Goal: Task Accomplishment & Management: Complete application form

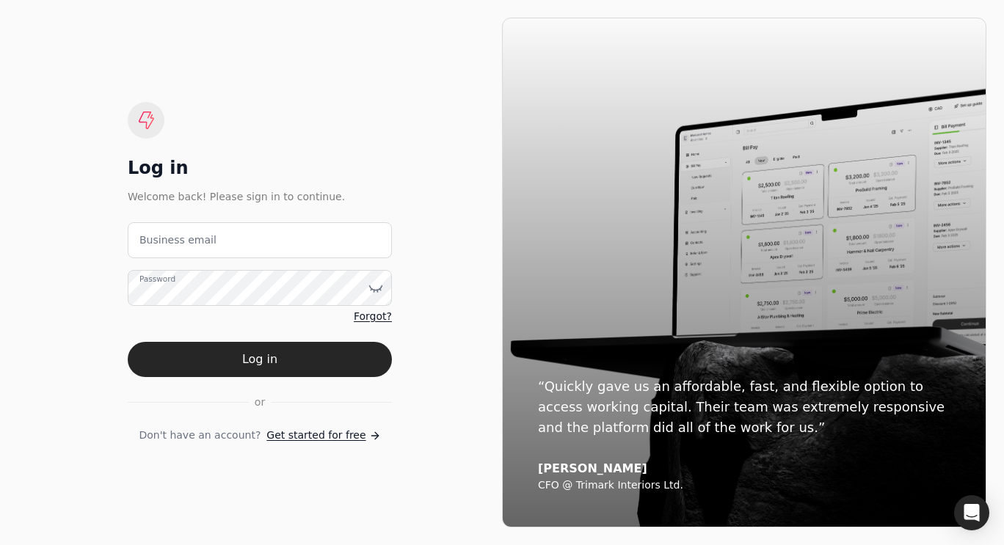
click at [186, 247] on label "Business email" at bounding box center [177, 240] width 77 height 15
click at [186, 247] on email "Business email" at bounding box center [260, 240] width 264 height 36
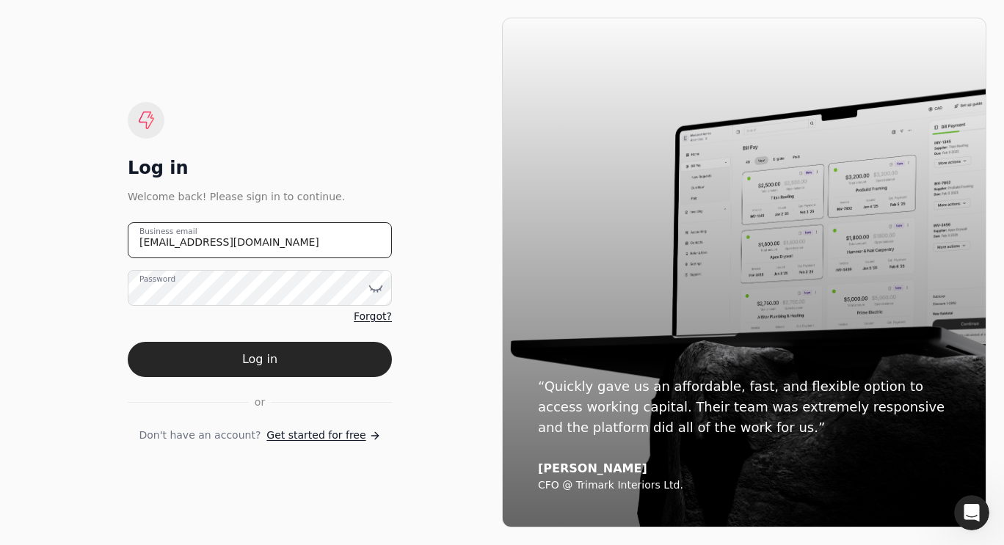
type email "[EMAIL_ADDRESS][DOMAIN_NAME]"
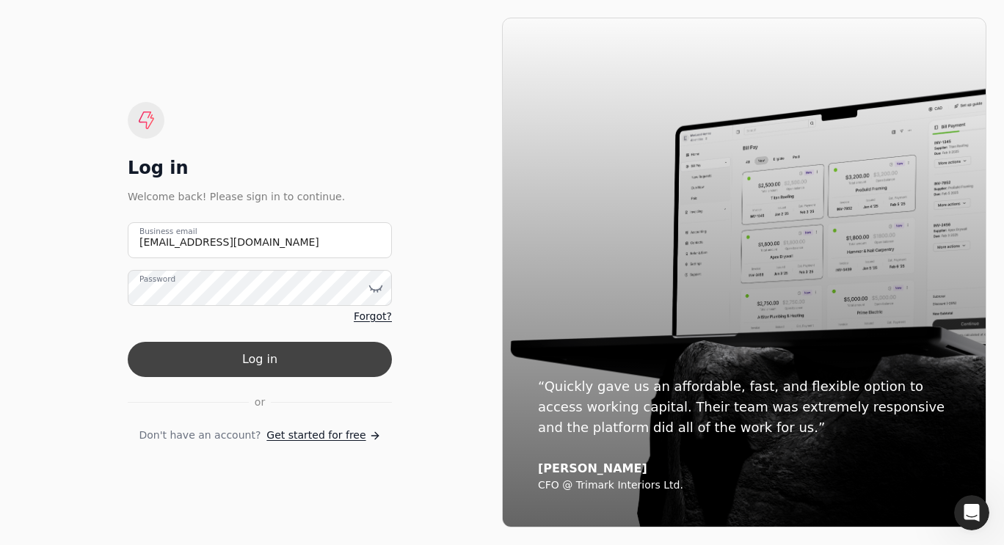
click at [234, 360] on button "Log in" at bounding box center [260, 359] width 264 height 35
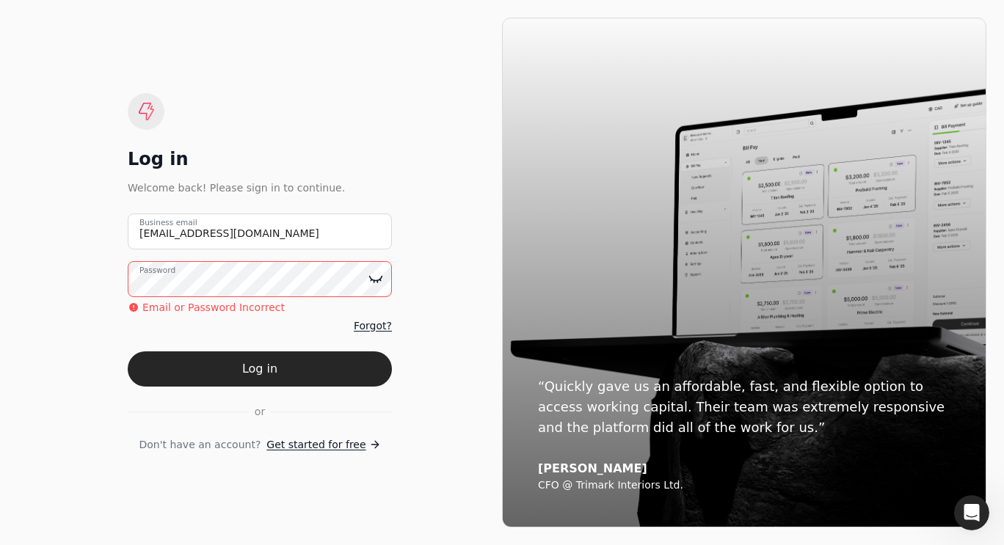
click at [372, 280] on icon at bounding box center [376, 279] width 12 height 4
click at [128, 352] on button "Log in" at bounding box center [260, 369] width 264 height 35
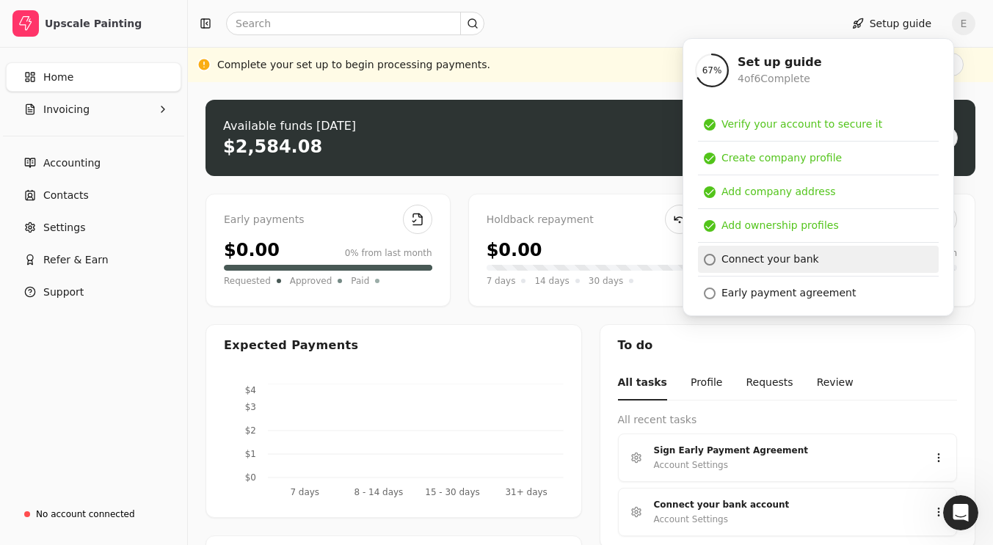
click at [770, 261] on div "Connect your bank" at bounding box center [770, 259] width 98 height 15
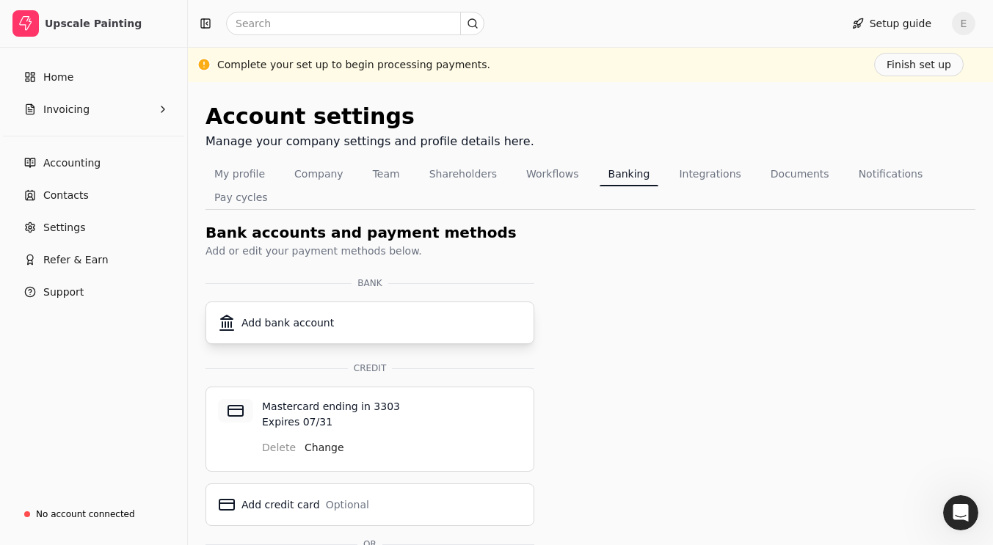
click at [339, 314] on div "Add bank account" at bounding box center [370, 323] width 304 height 18
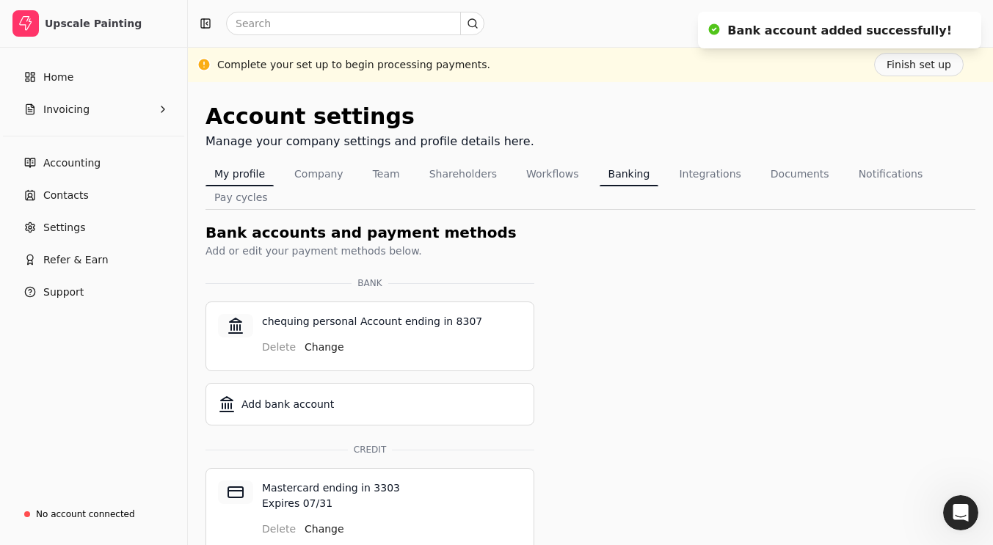
click at [247, 167] on button "My profile" at bounding box center [240, 173] width 68 height 23
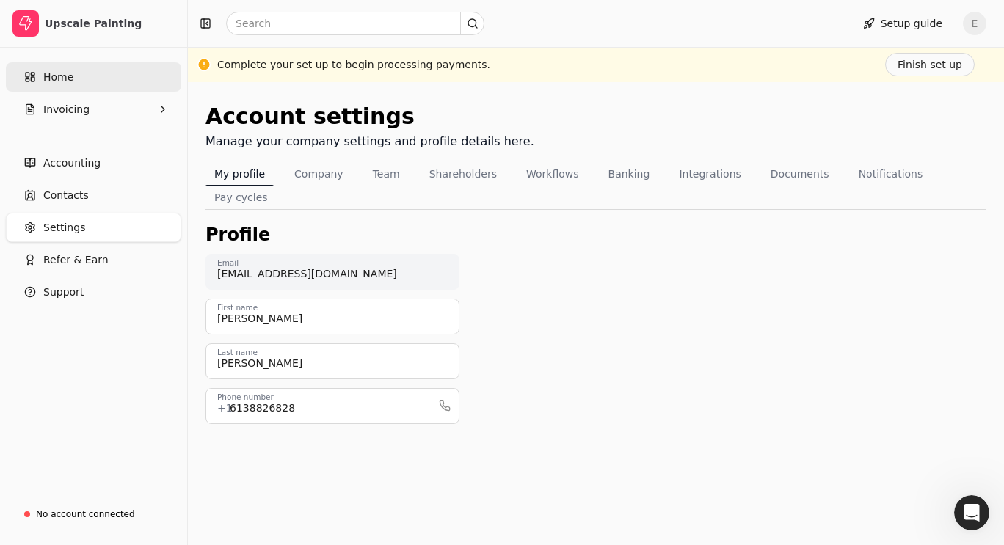
click at [71, 75] on link "Home" at bounding box center [93, 76] width 175 height 29
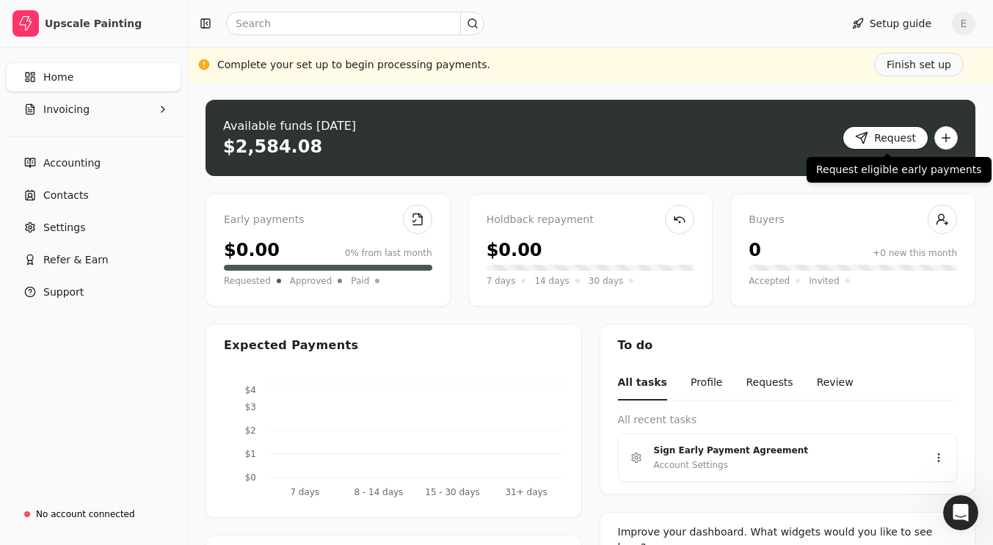
click at [868, 142] on button "Request" at bounding box center [886, 137] width 86 height 23
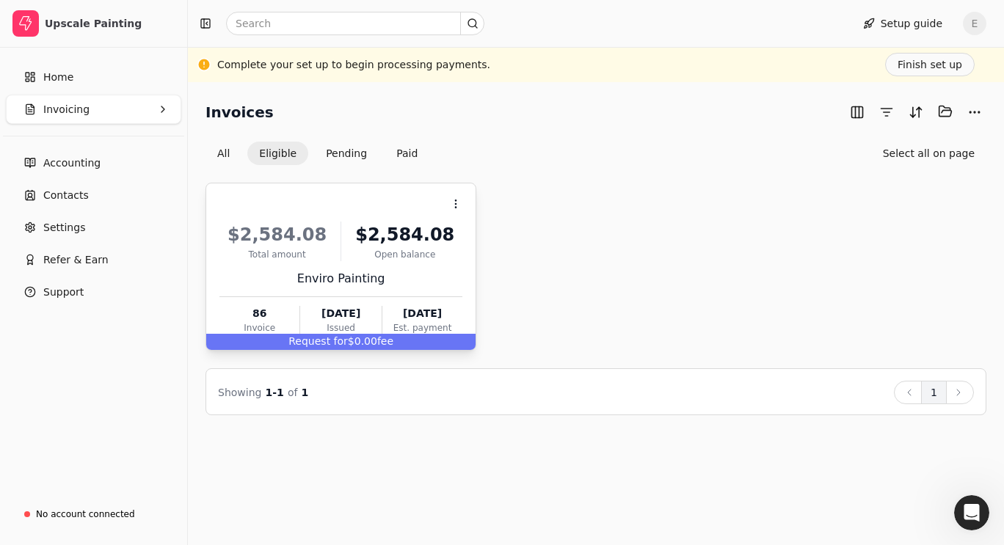
click at [394, 230] on div "$2,584.08" at bounding box center [404, 235] width 115 height 26
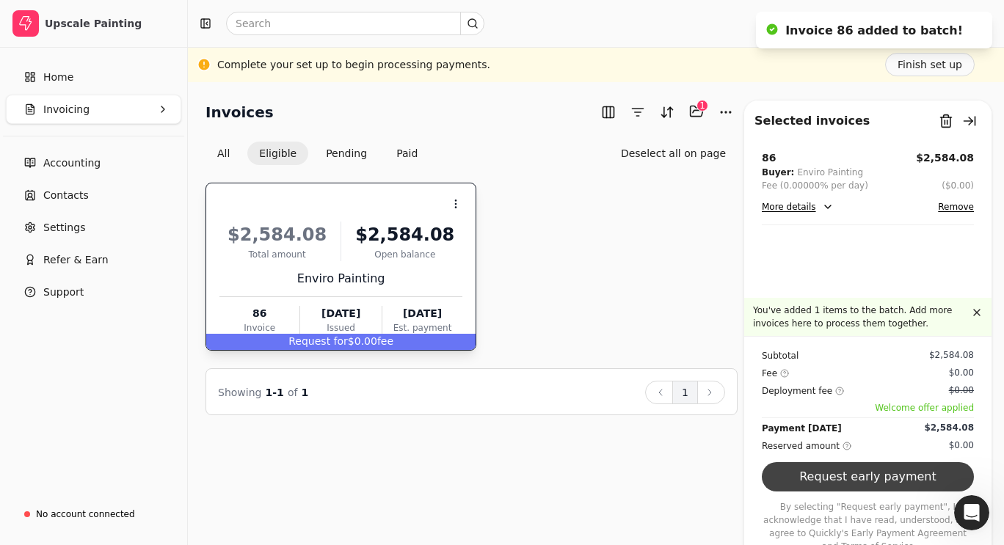
click at [877, 488] on button "Request early payment" at bounding box center [868, 476] width 212 height 29
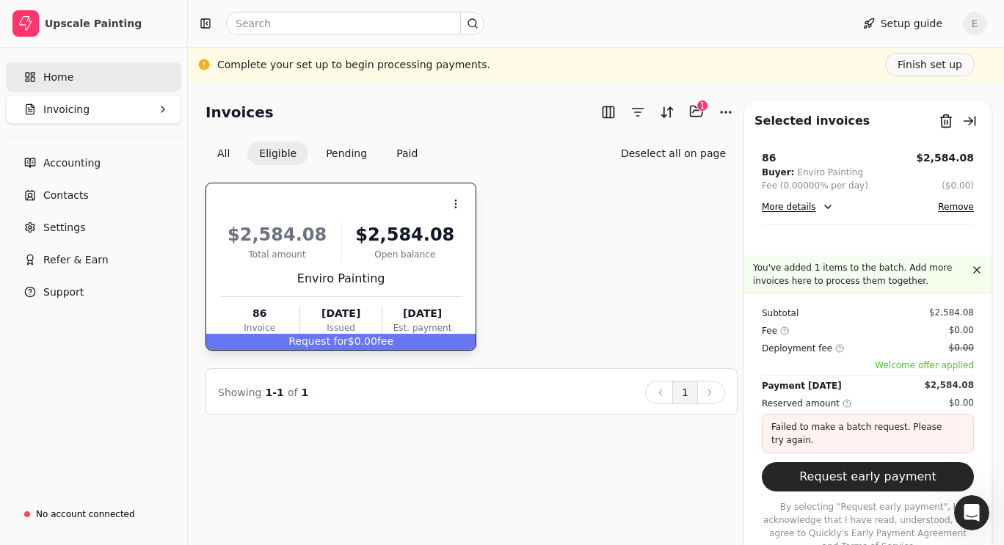
click at [112, 70] on link "Home" at bounding box center [93, 76] width 175 height 29
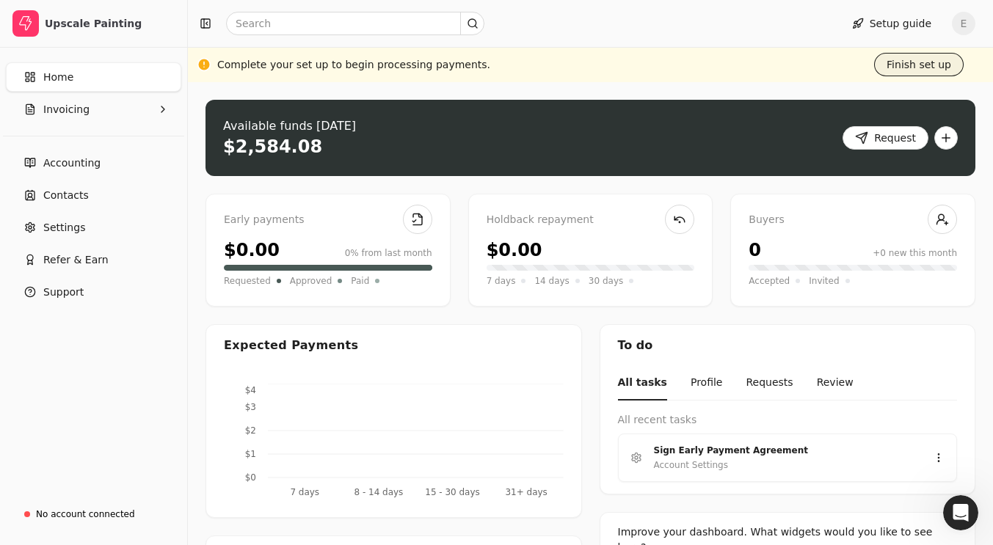
click at [956, 63] on button "Finish set up" at bounding box center [919, 64] width 90 height 23
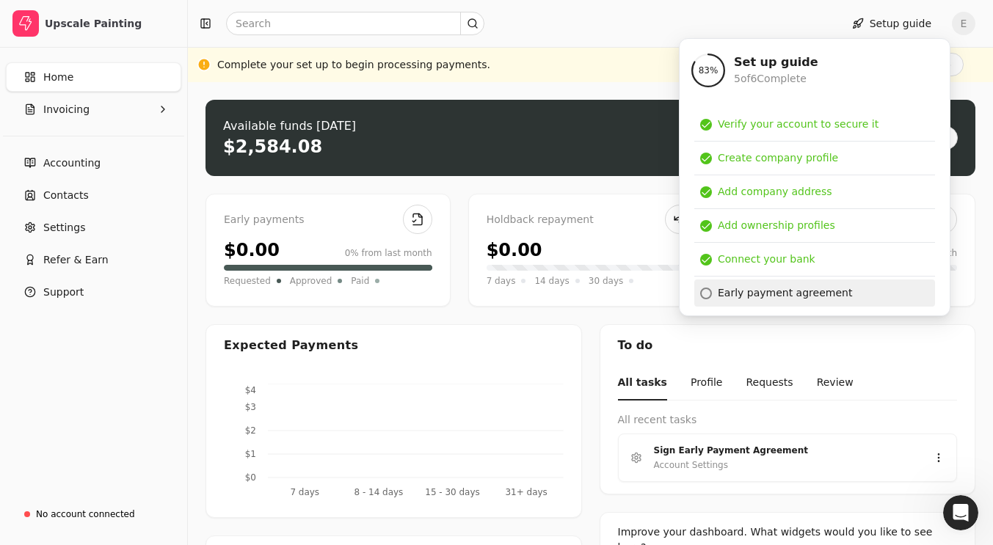
click at [824, 296] on div "Early payment agreement" at bounding box center [785, 293] width 134 height 15
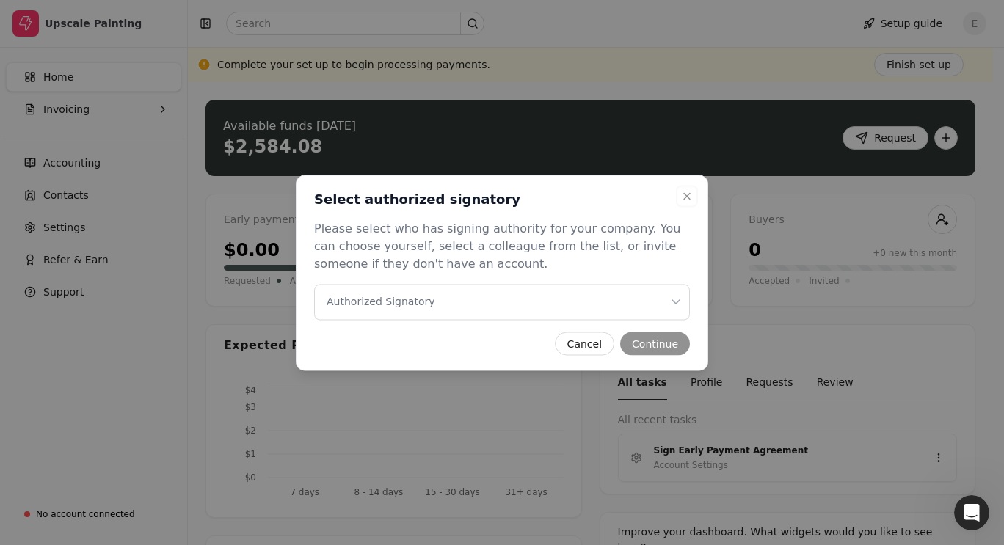
click at [537, 304] on Signatory "Authorized Signatory" at bounding box center [502, 302] width 376 height 36
click at [669, 344] on button "Continue" at bounding box center [655, 343] width 70 height 23
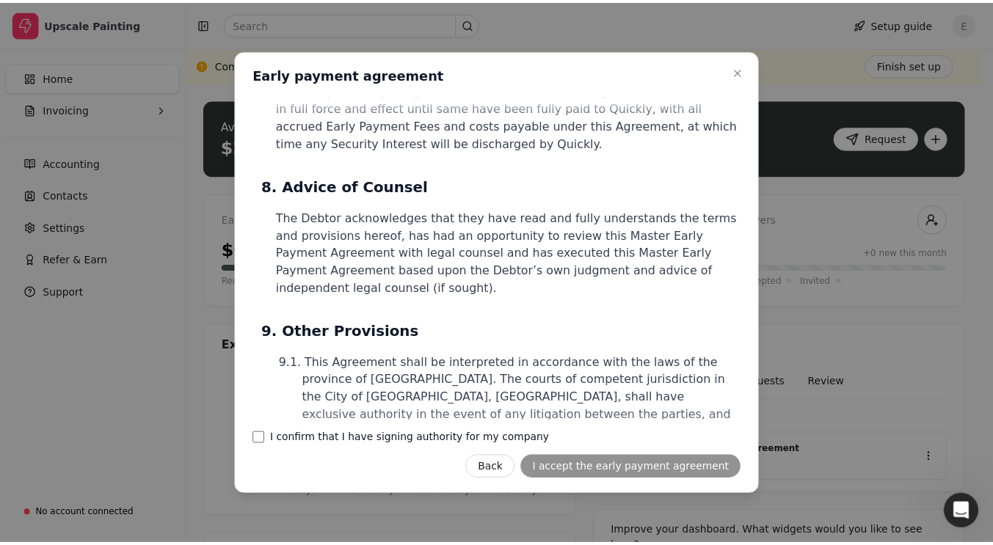
scroll to position [4477, 0]
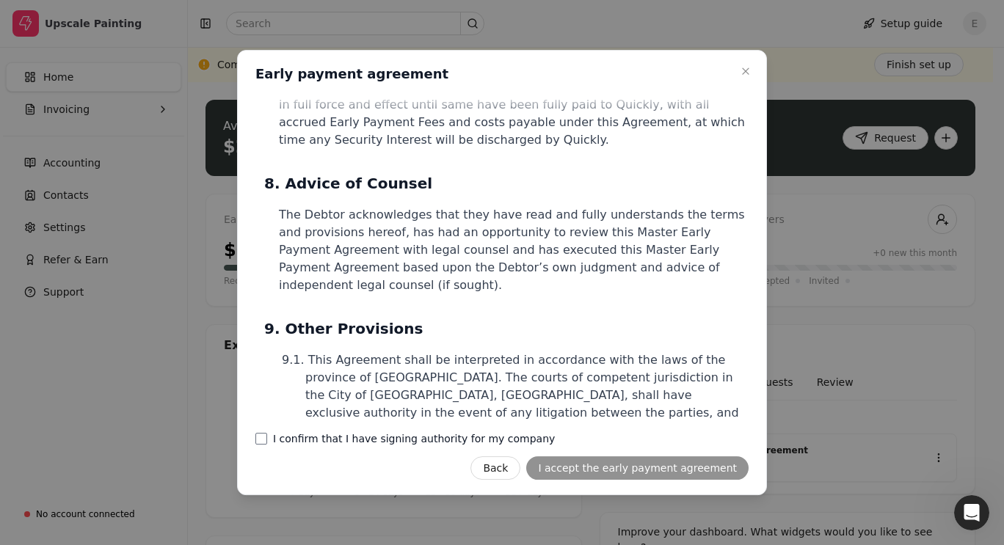
click at [381, 437] on label "I confirm that I have signing authority for my company" at bounding box center [414, 439] width 282 height 10
click at [267, 437] on company "I confirm that I have signing authority for my company" at bounding box center [261, 439] width 12 height 12
click at [677, 477] on button "I accept the early payment agreement" at bounding box center [637, 468] width 222 height 23
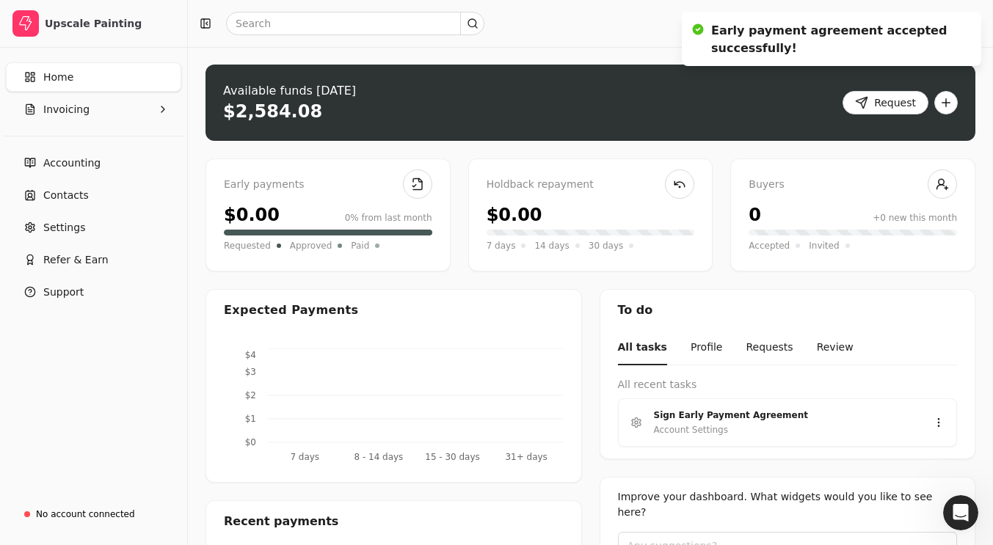
click at [48, 74] on span "Home" at bounding box center [58, 77] width 30 height 15
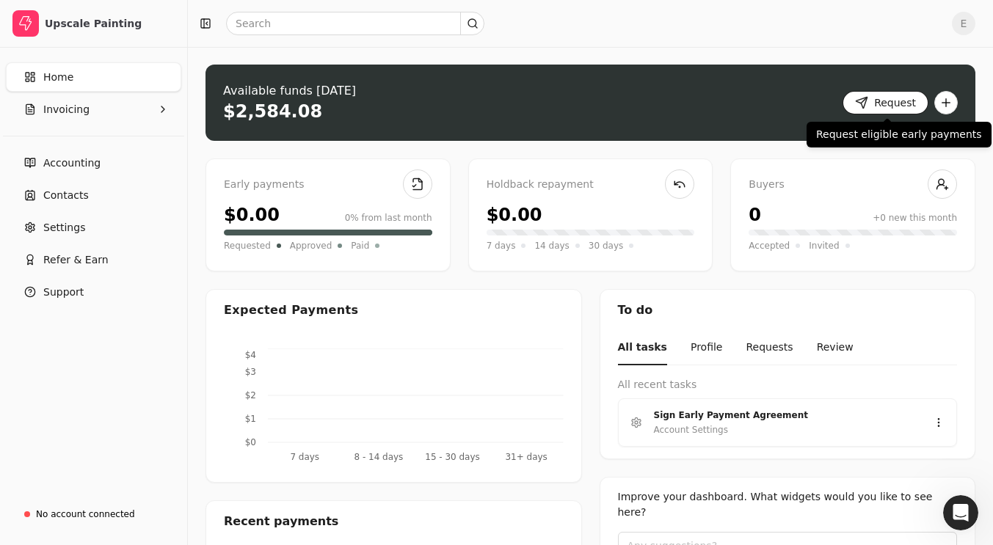
click at [883, 106] on button "Request" at bounding box center [886, 102] width 86 height 23
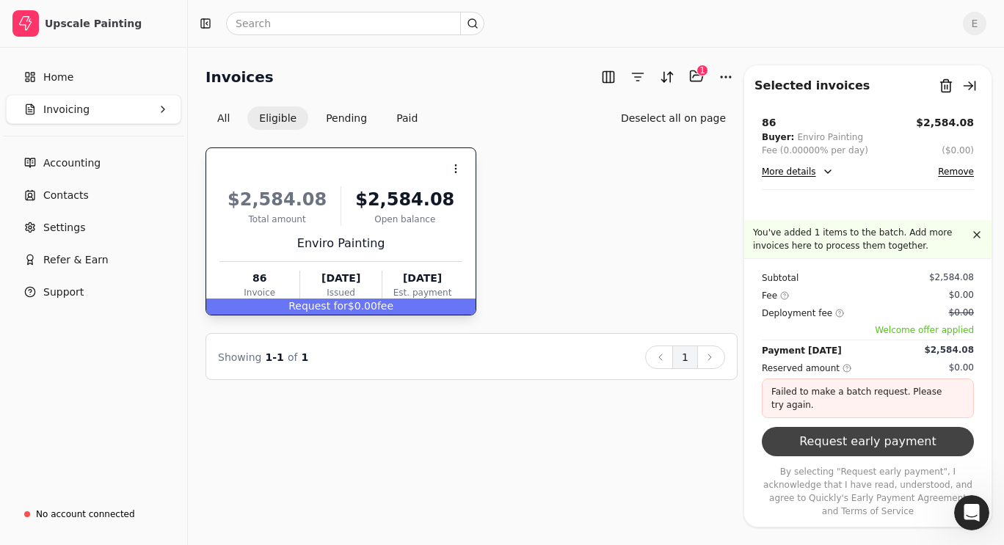
click at [887, 455] on button "Request early payment" at bounding box center [868, 441] width 212 height 29
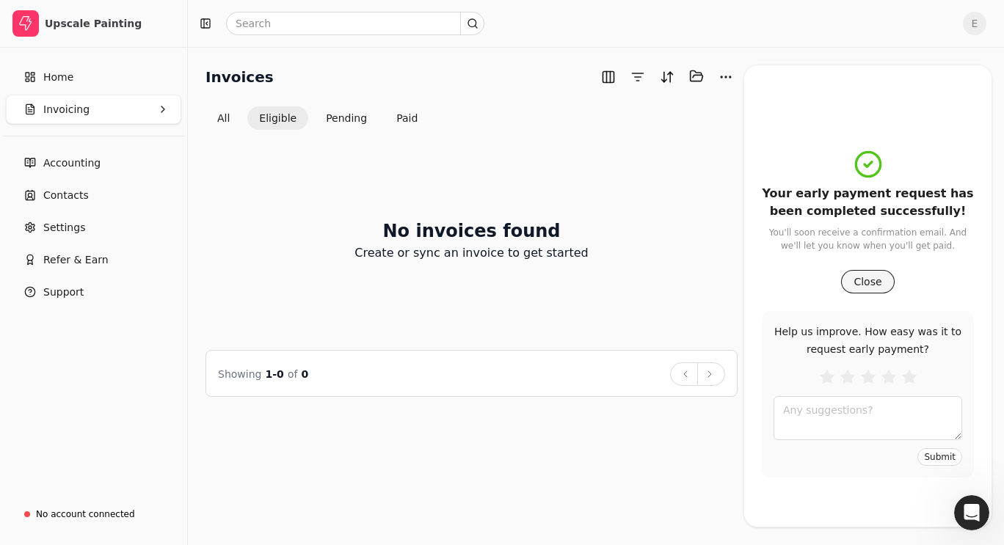
click at [859, 285] on button "Close" at bounding box center [867, 281] width 53 height 23
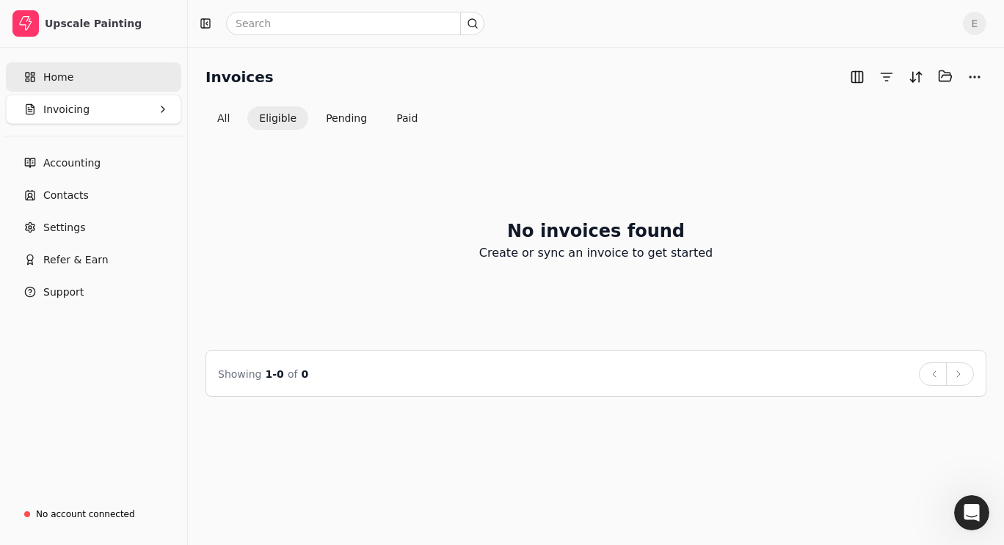
click at [41, 81] on link "Home" at bounding box center [93, 76] width 175 height 29
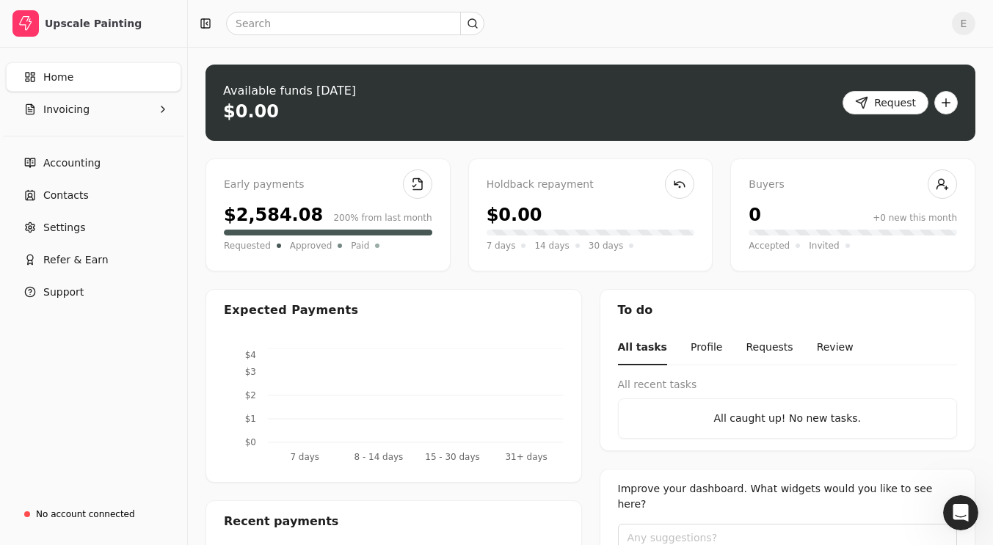
click at [283, 189] on div "Early payments" at bounding box center [328, 185] width 208 height 16
click at [68, 76] on span "Home" at bounding box center [58, 77] width 30 height 15
